Goal: Navigation & Orientation: Understand site structure

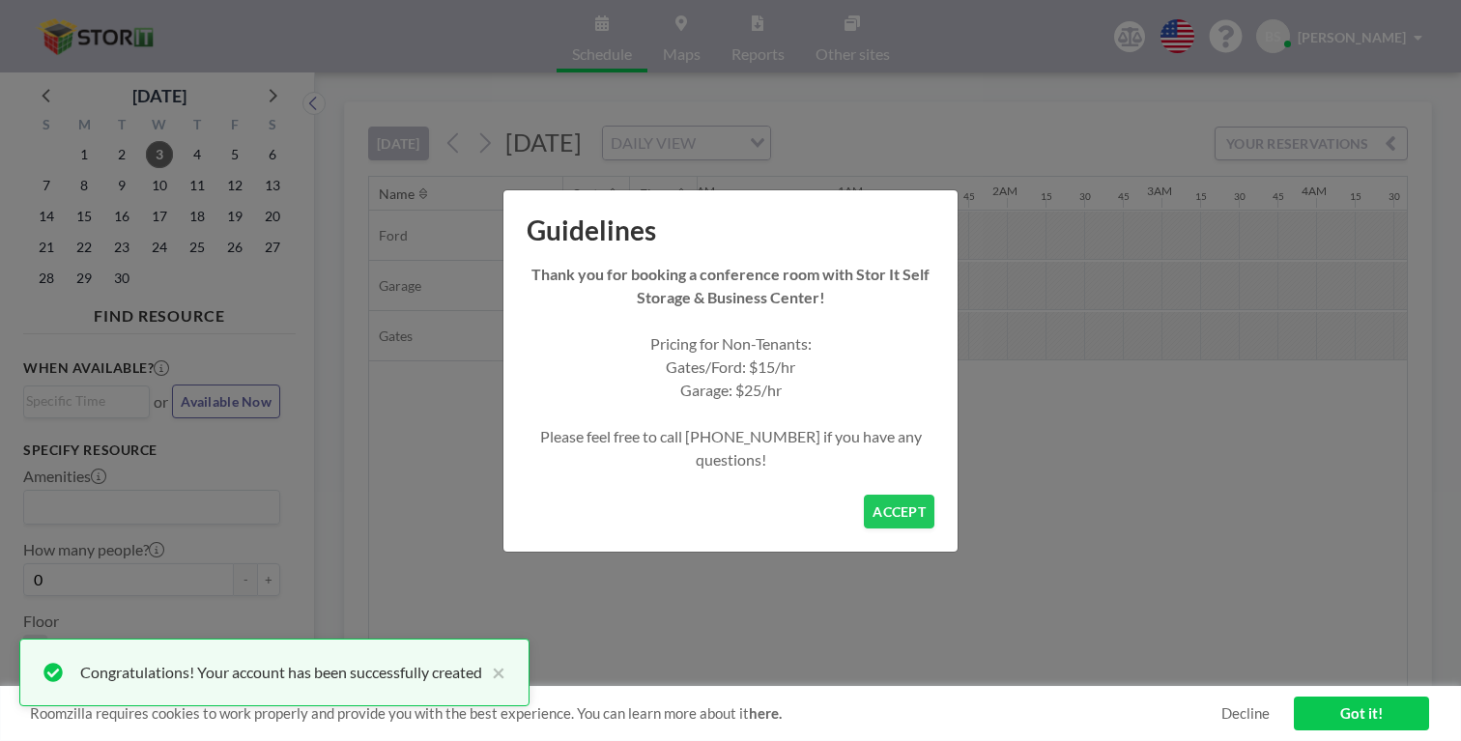
scroll to position [0, 63]
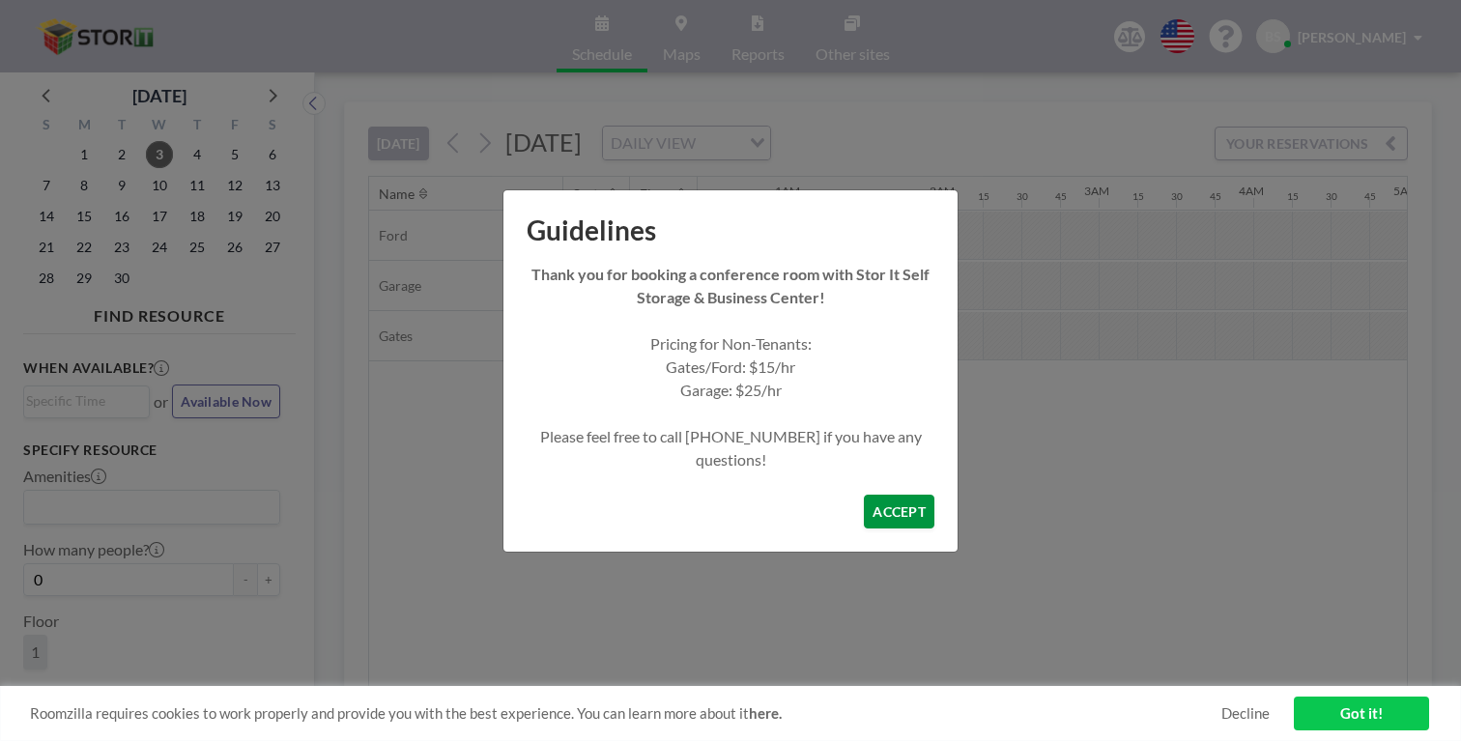
click at [874, 495] on button "ACCEPT" at bounding box center [899, 512] width 71 height 34
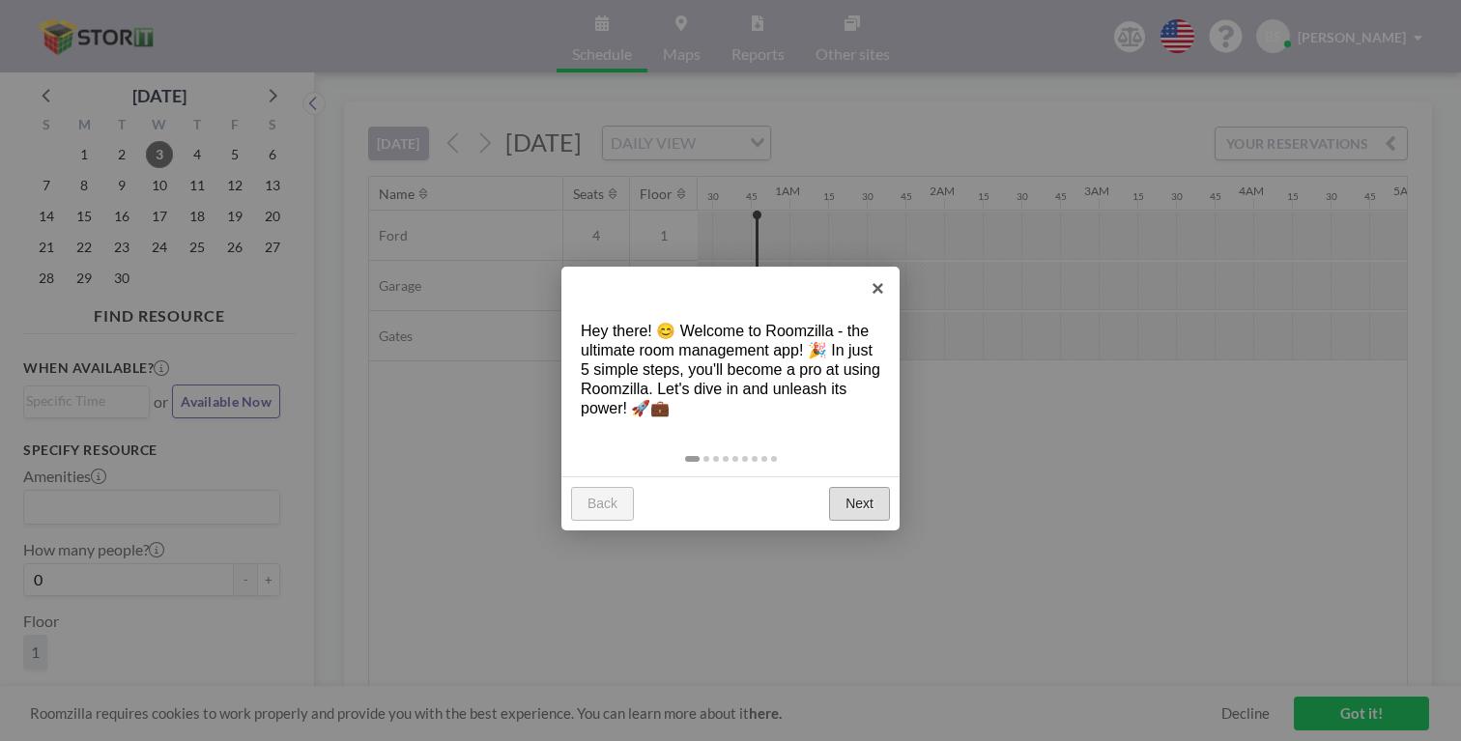
click at [869, 487] on link "Next" at bounding box center [859, 504] width 61 height 35
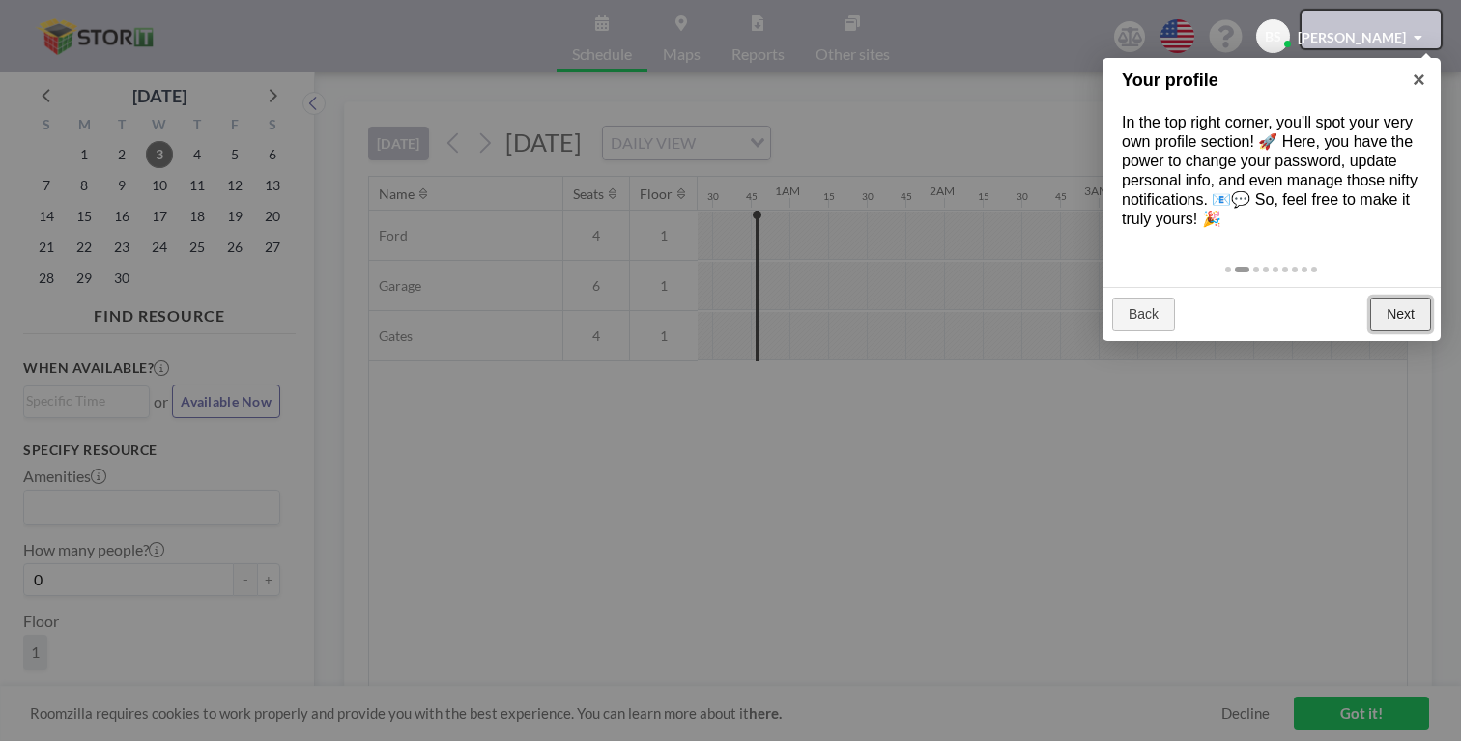
click at [1406, 298] on link "Next" at bounding box center [1400, 315] width 61 height 35
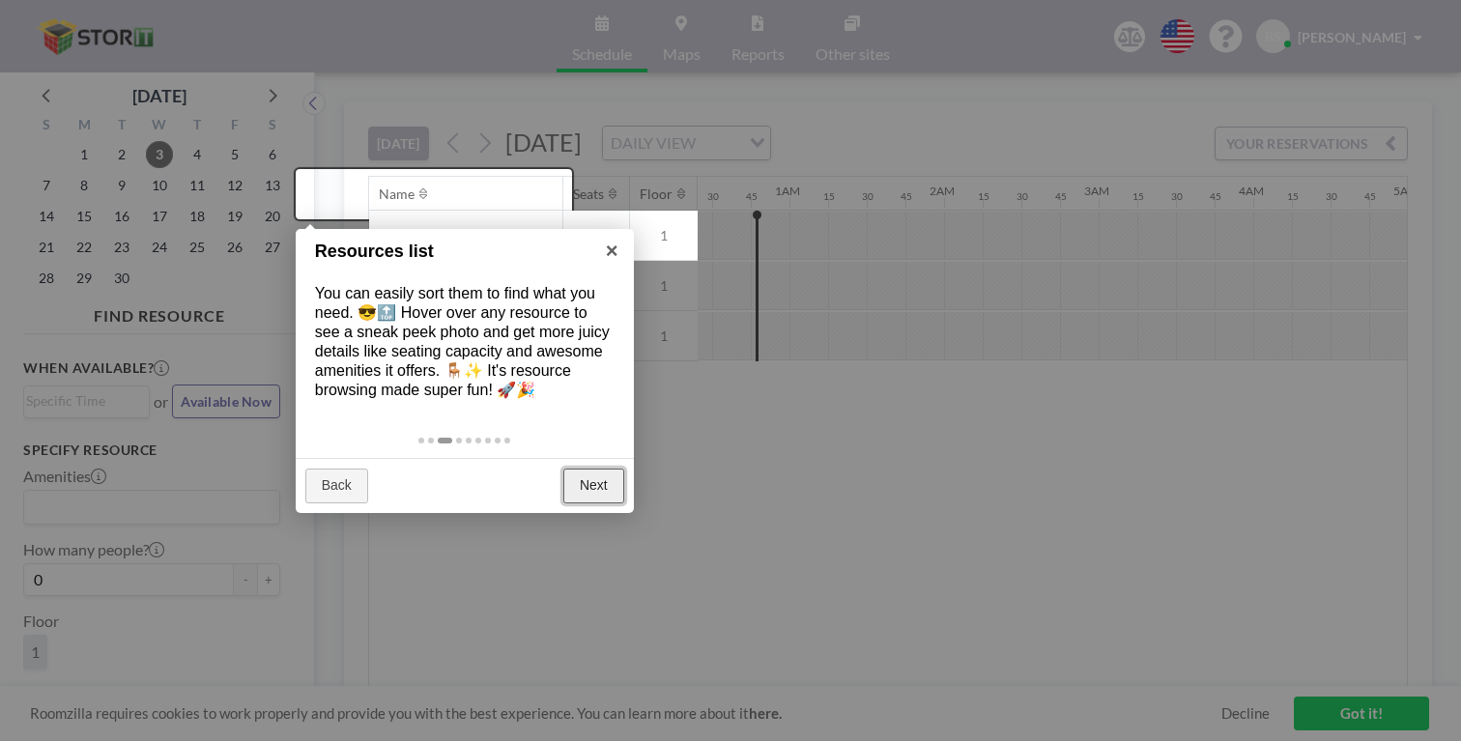
click at [603, 469] on link "Next" at bounding box center [593, 486] width 61 height 35
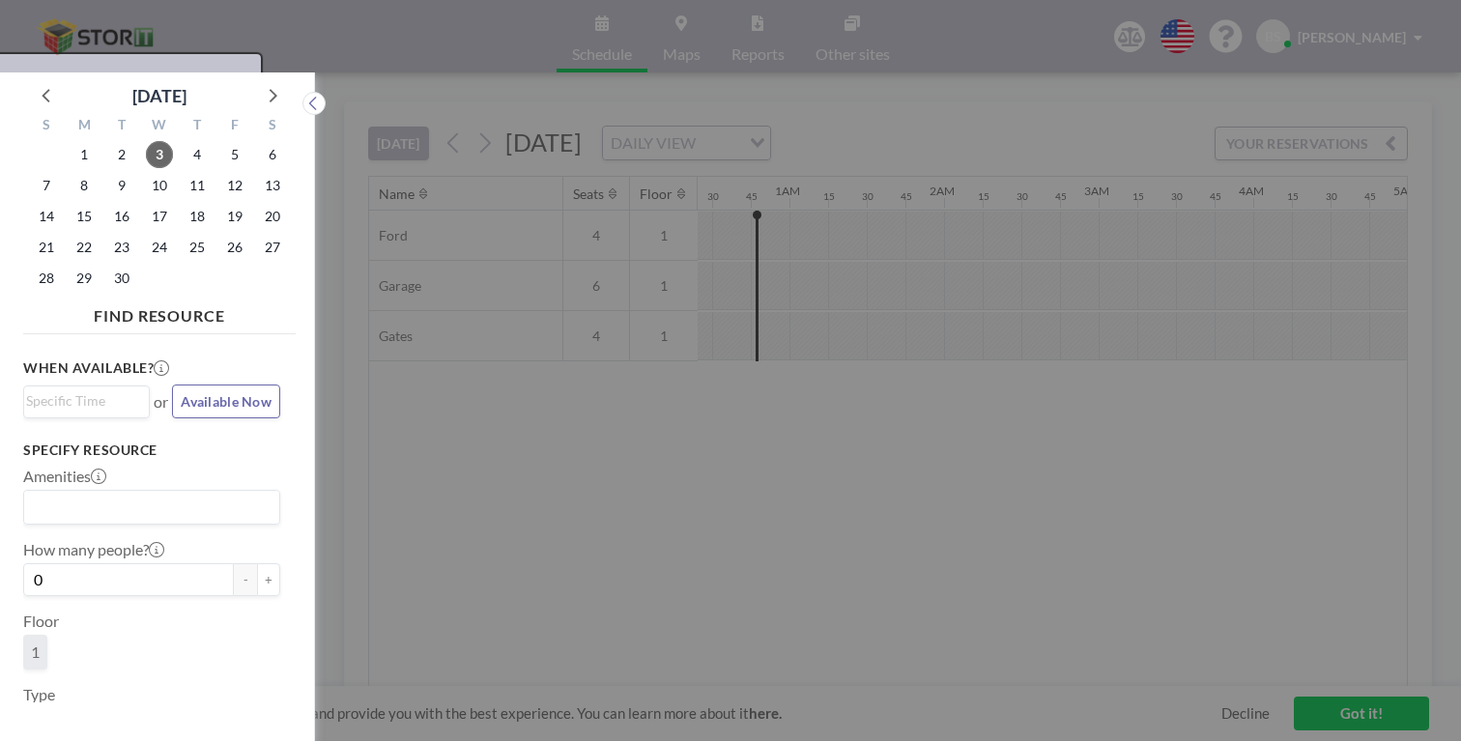
scroll to position [5, 0]
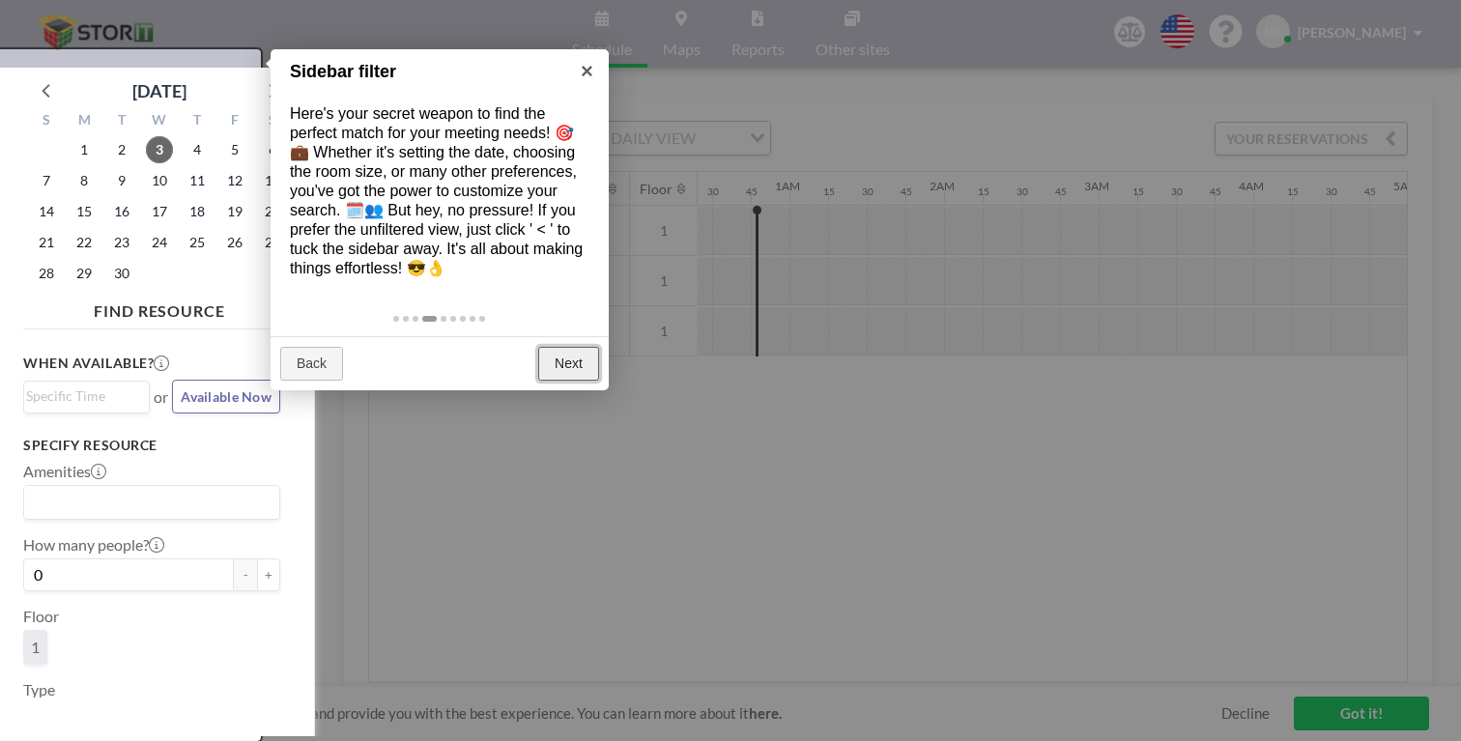
click at [583, 347] on link "Next" at bounding box center [568, 364] width 61 height 35
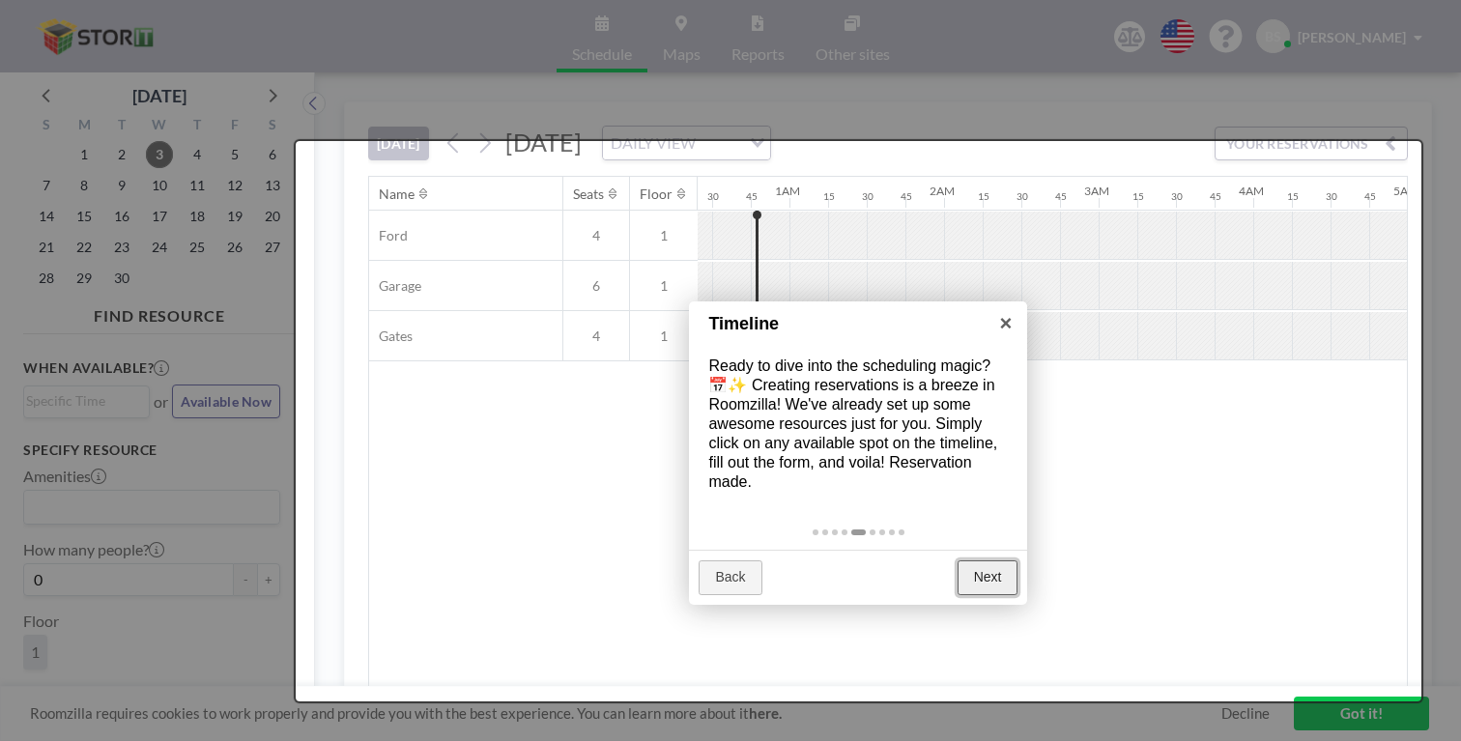
click at [976, 560] on link "Next" at bounding box center [987, 577] width 61 height 35
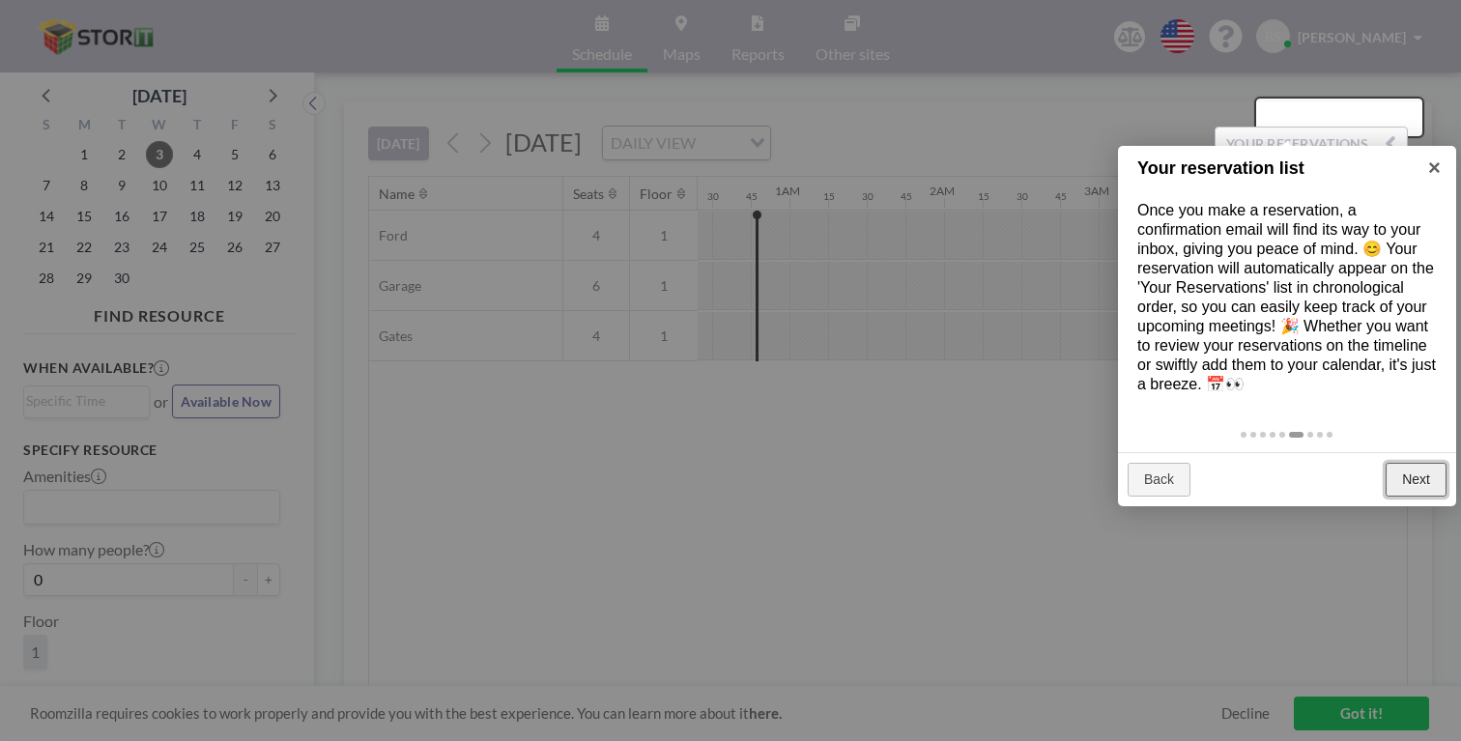
click at [1406, 463] on link "Next" at bounding box center [1415, 480] width 61 height 35
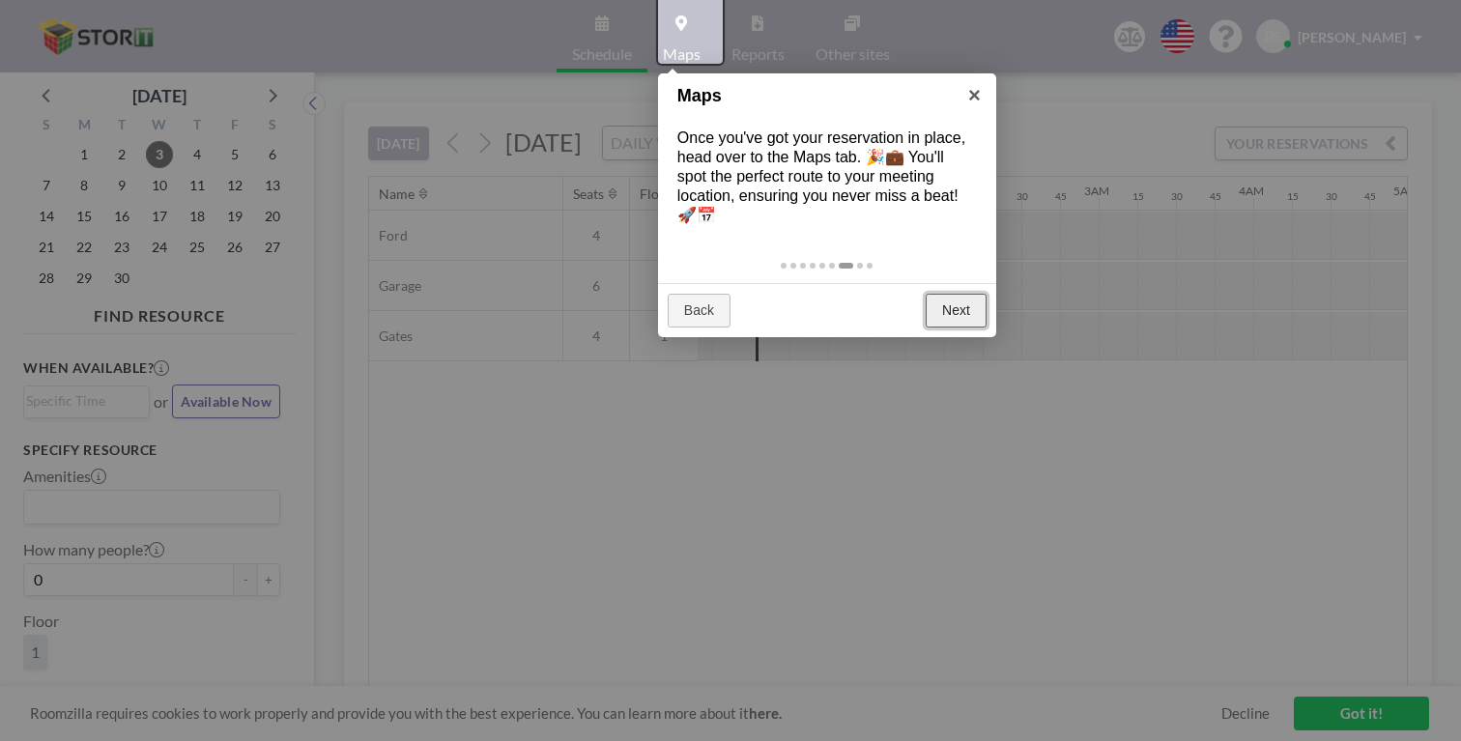
click at [963, 294] on link "Next" at bounding box center [955, 311] width 61 height 35
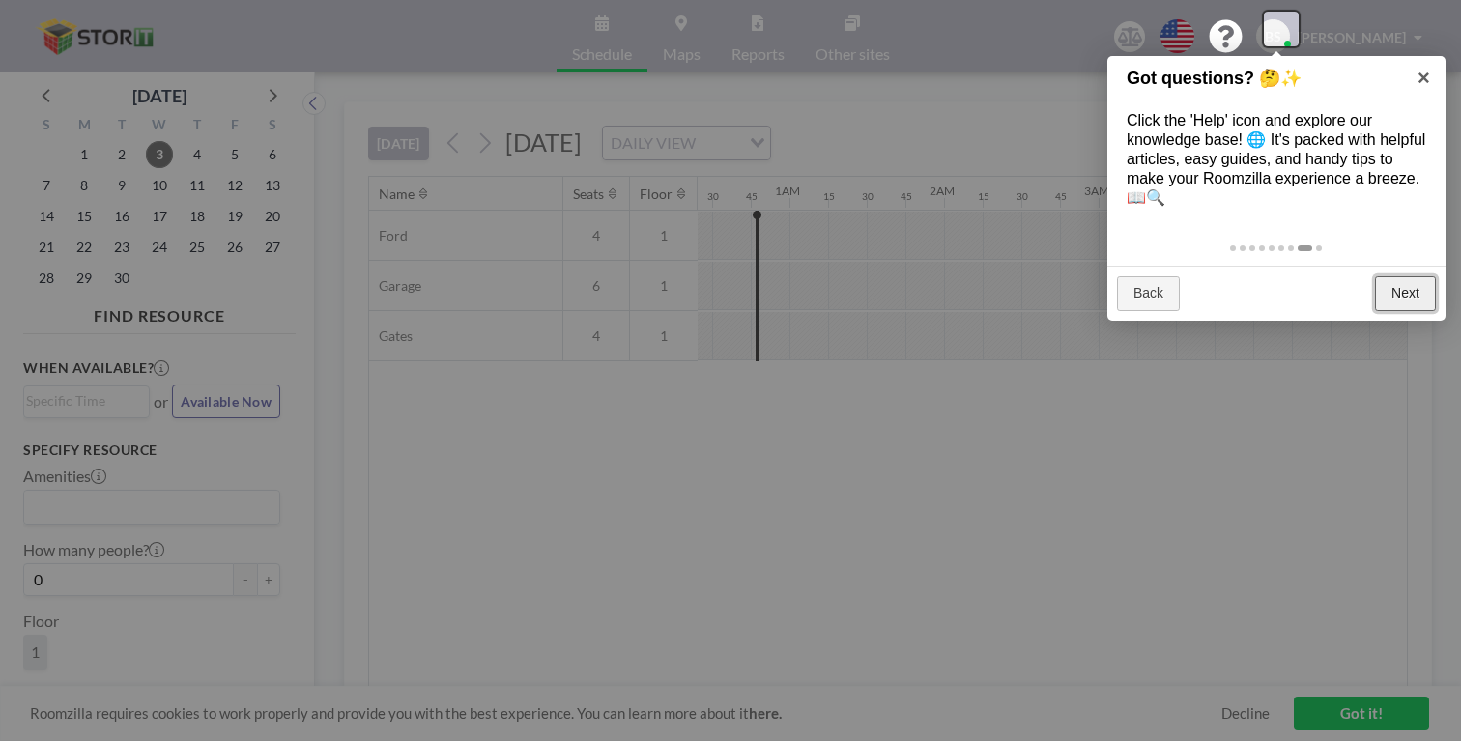
click at [1406, 276] on link "Next" at bounding box center [1405, 293] width 61 height 35
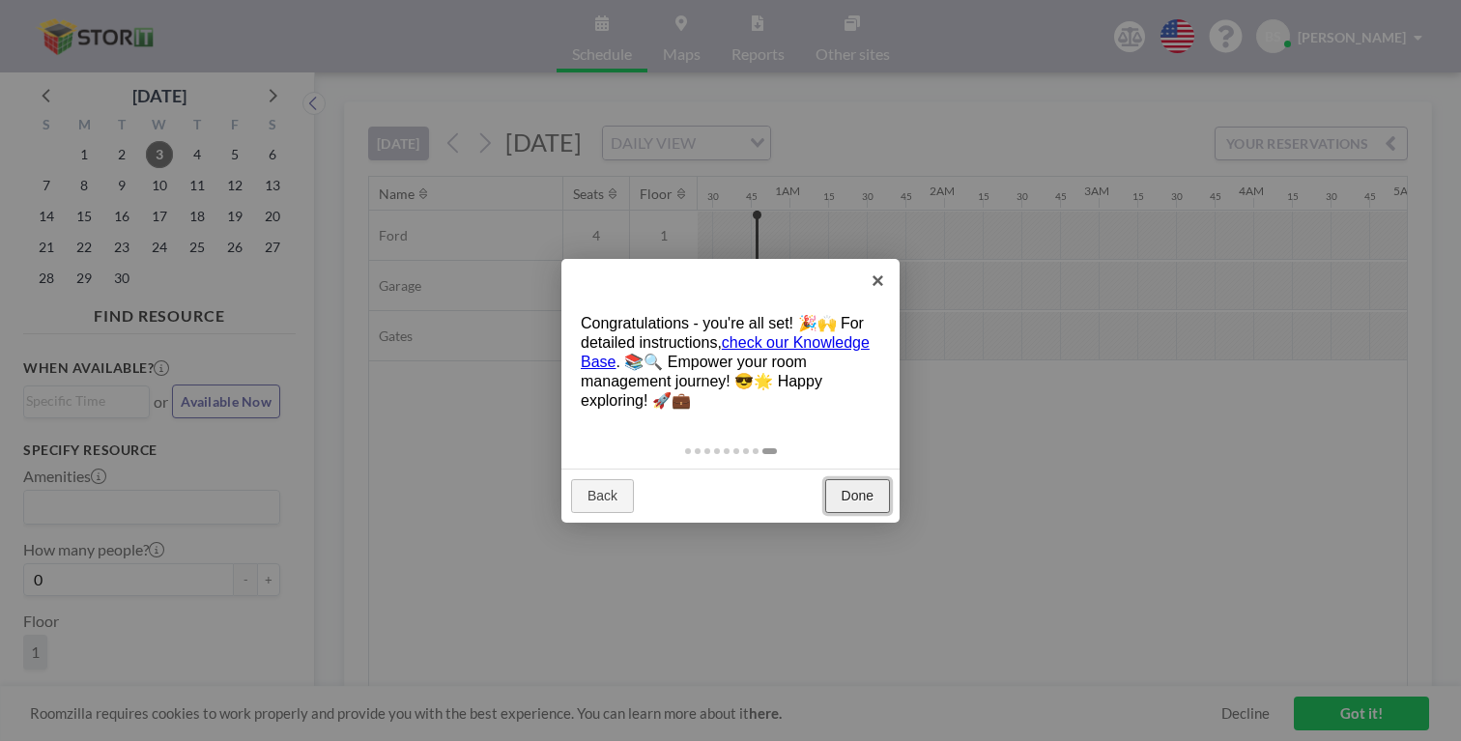
click at [853, 479] on link "Done" at bounding box center [857, 496] width 65 height 35
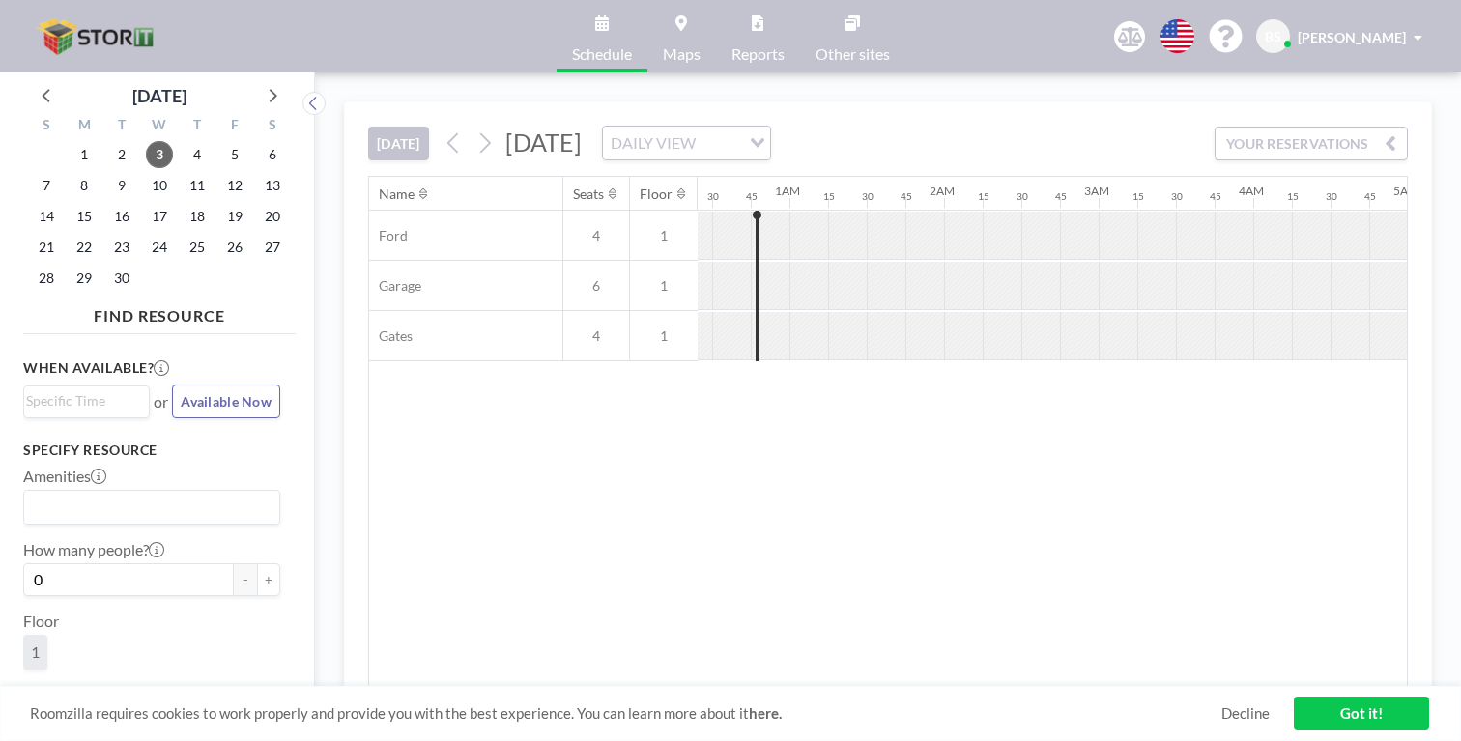
click at [1335, 715] on link "Got it!" at bounding box center [1361, 714] width 135 height 34
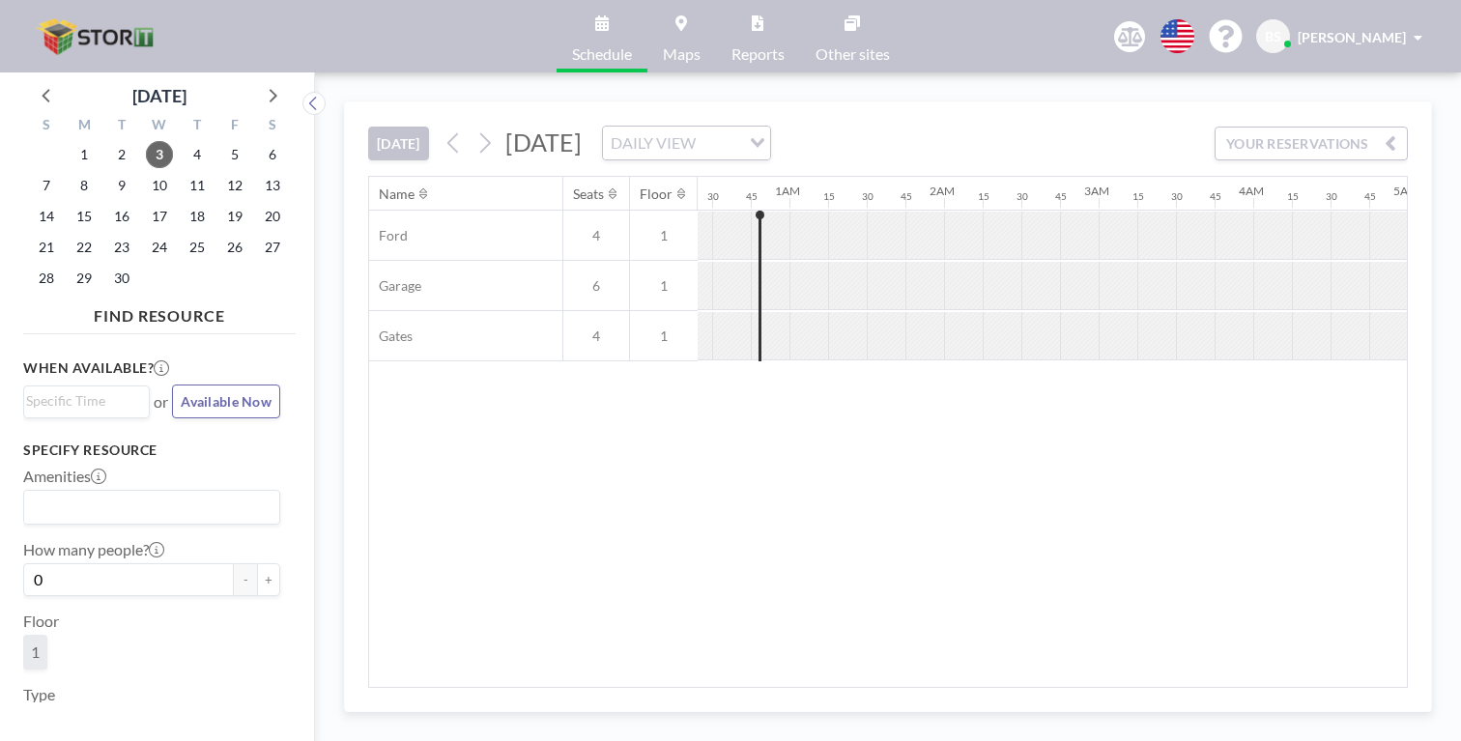
click at [563, 227] on span "4" at bounding box center [596, 235] width 66 height 17
click at [712, 212] on div at bounding box center [731, 235] width 39 height 47
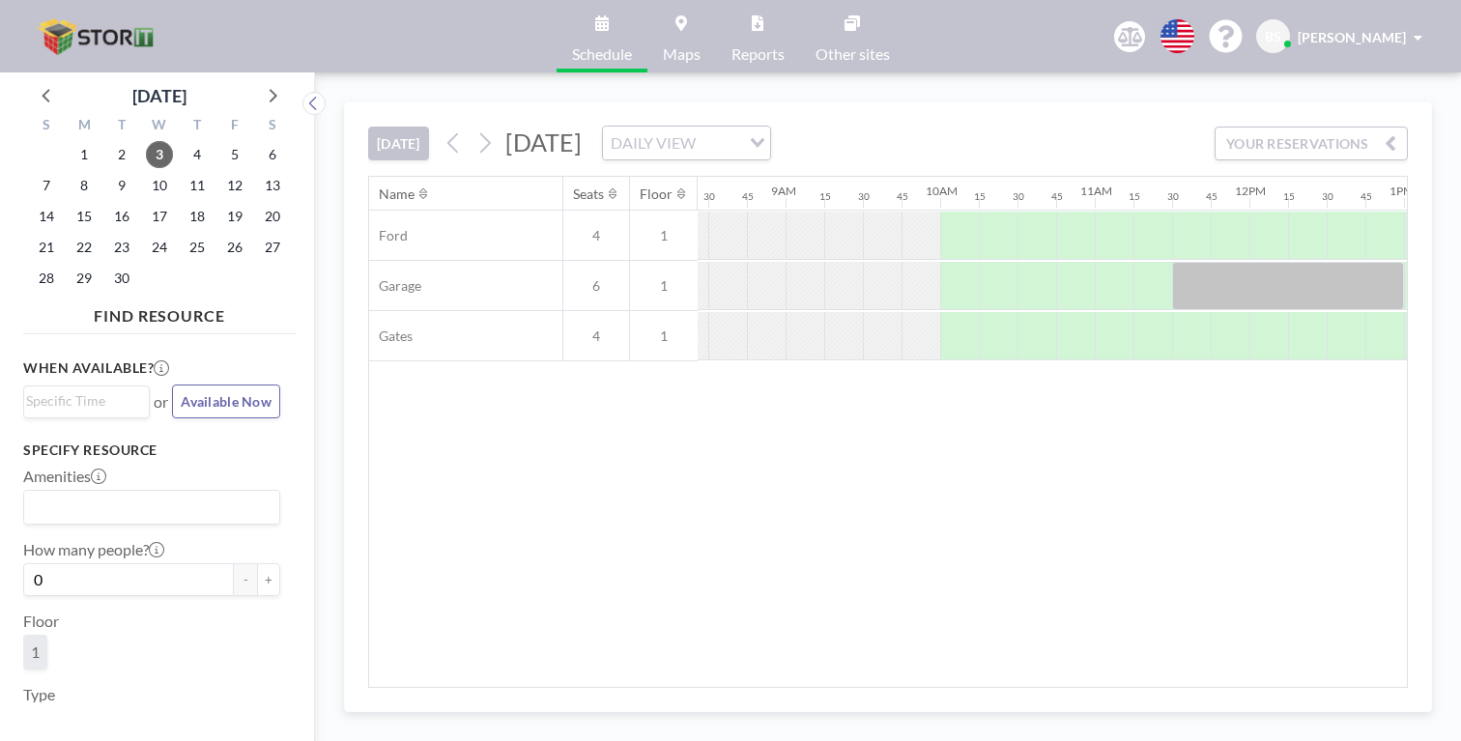
scroll to position [0, 1341]
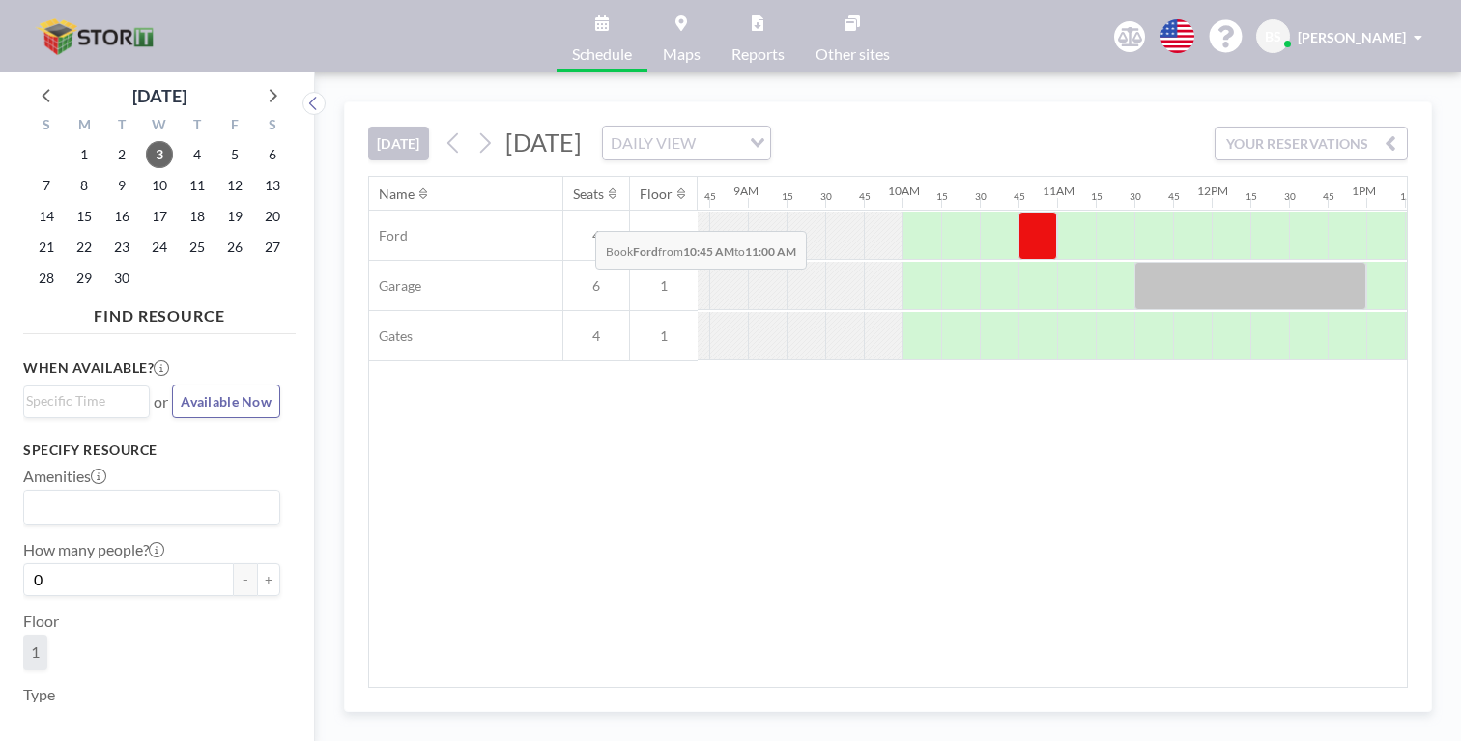
click at [1018, 212] on div at bounding box center [1037, 236] width 39 height 48
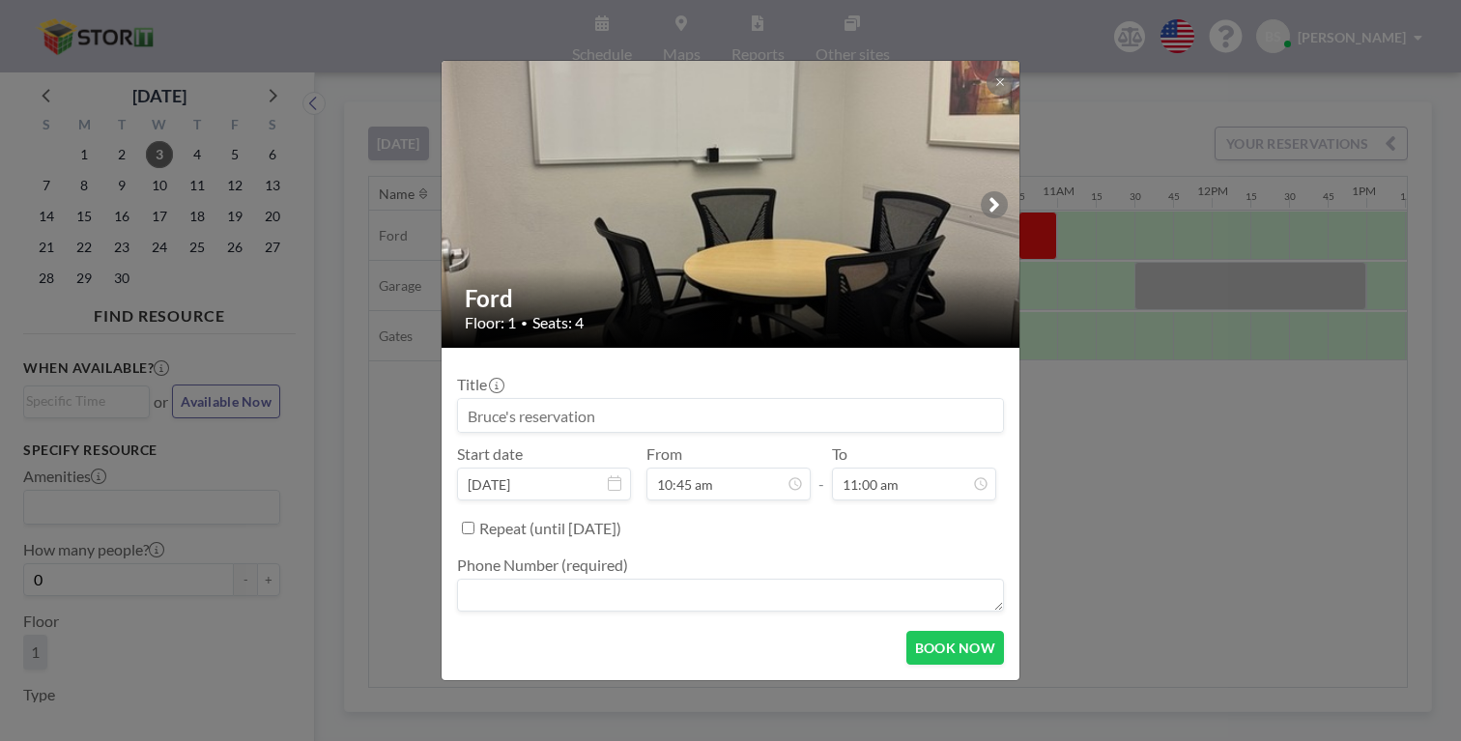
scroll to position [93, 0]
click at [803, 579] on textarea at bounding box center [730, 595] width 547 height 33
click at [986, 96] on button at bounding box center [999, 82] width 27 height 27
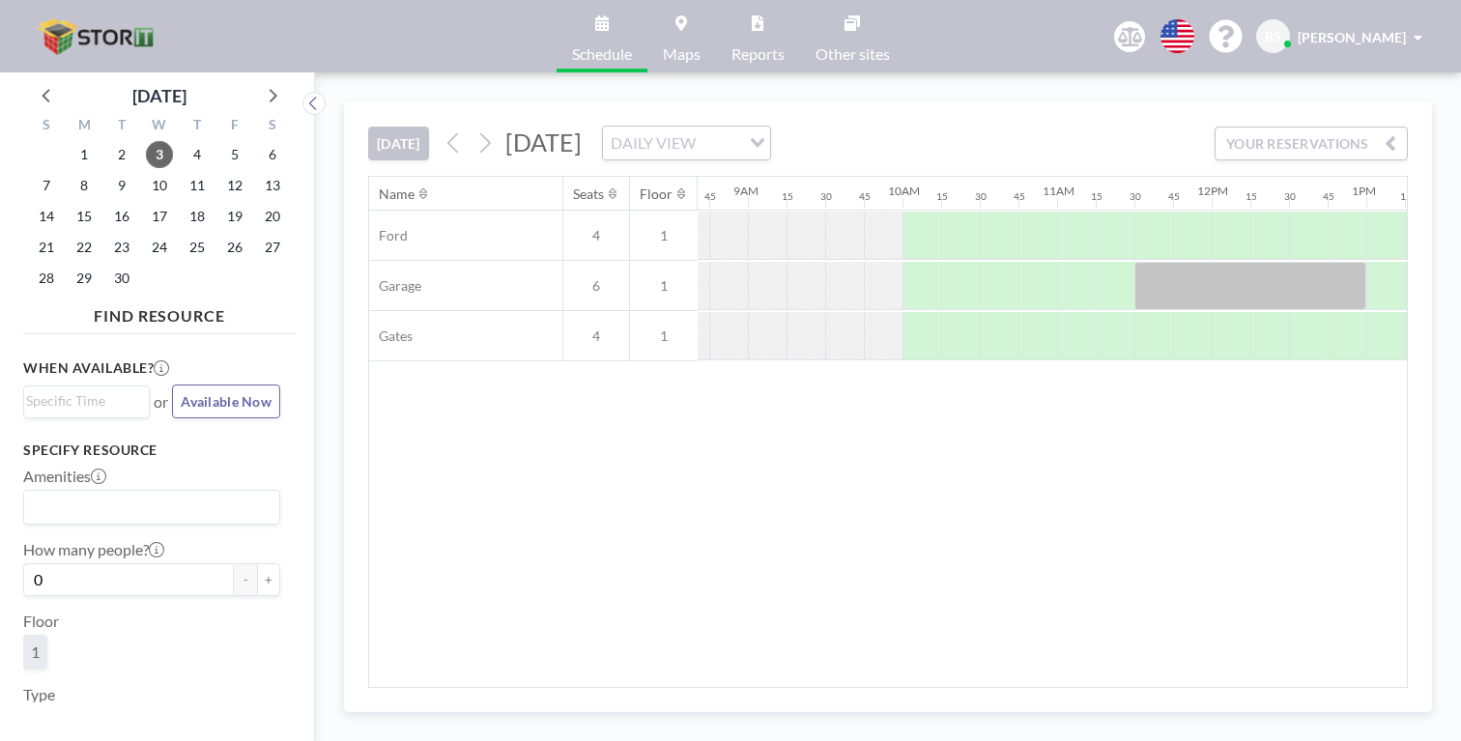
click at [1400, 29] on span "[PERSON_NAME]" at bounding box center [1351, 37] width 108 height 16
click at [1099, 80] on div "[DATE] [DATE] DAILY VIEW Loading... YOUR RESERVATIONS Name Seats Floor 12AM 15 …" at bounding box center [888, 406] width 1146 height 669
click at [837, 46] on span "Other sites" at bounding box center [852, 53] width 74 height 15
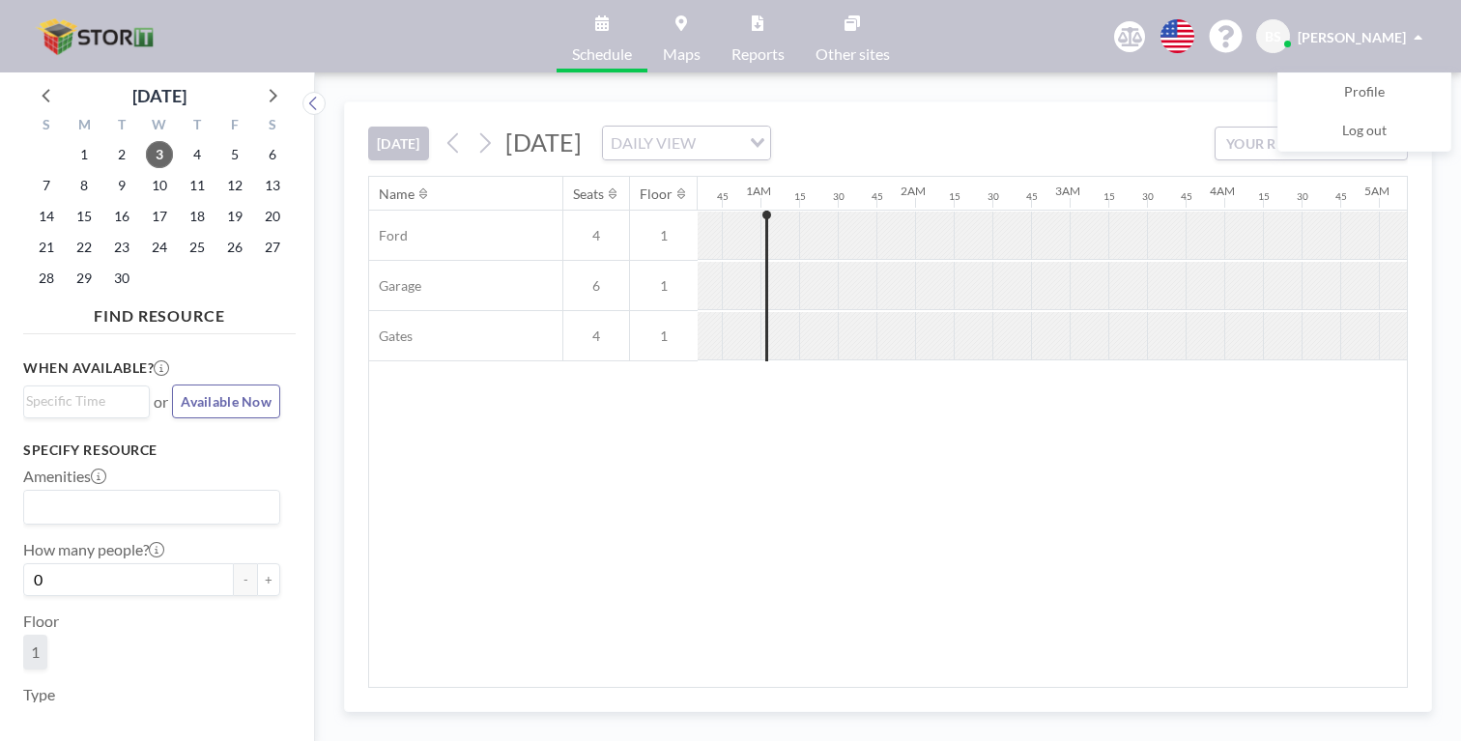
scroll to position [0, 94]
click at [667, 365] on div "Name Seats Floor 12AM 15 30 45 1AM 15 30 45 2AM 15 30 45 3AM 15 30 45 4AM 15 30…" at bounding box center [888, 432] width 1038 height 510
click at [1380, 83] on span "Profile" at bounding box center [1364, 92] width 41 height 19
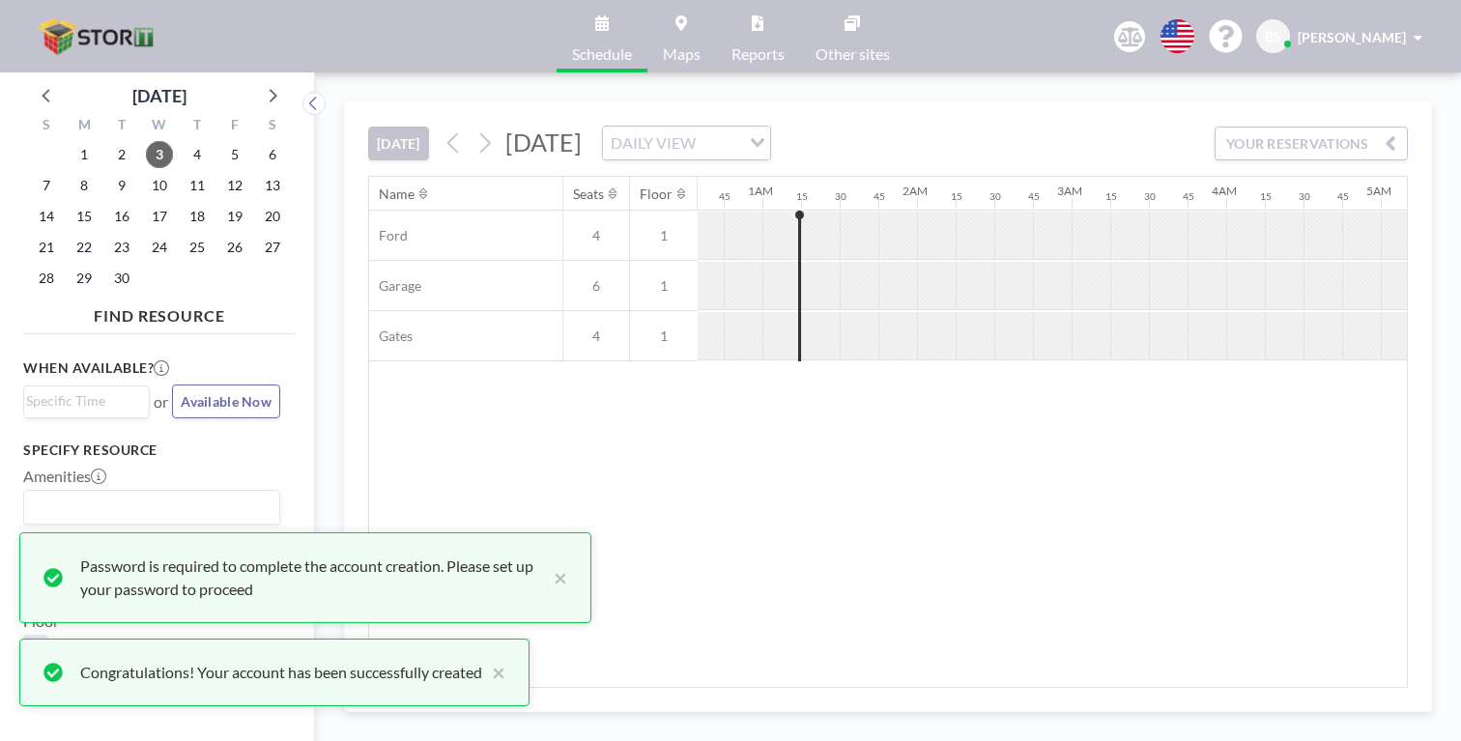
scroll to position [0, 94]
click at [544, 592] on button "×" at bounding box center [555, 578] width 23 height 46
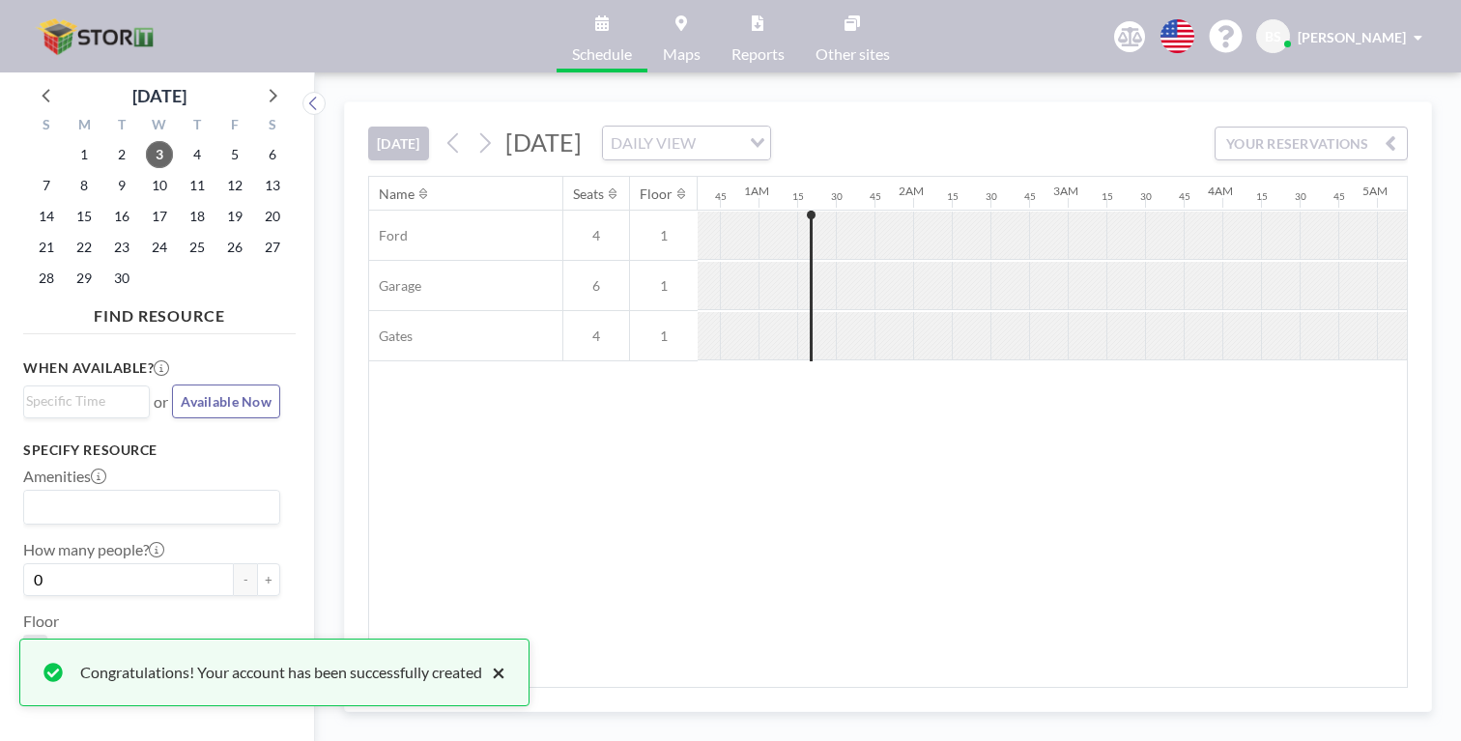
click at [482, 683] on button "×" at bounding box center [493, 672] width 23 height 23
